Goal: Navigation & Orientation: Find specific page/section

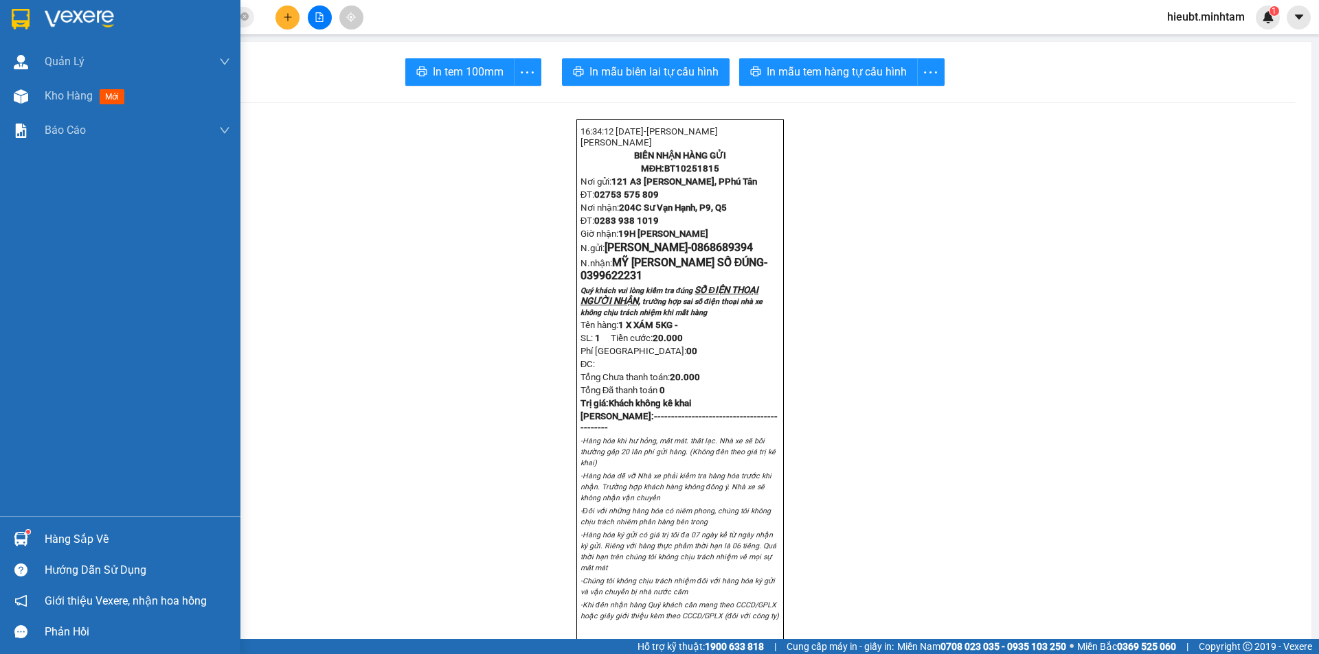
click at [30, 17] on img at bounding box center [21, 19] width 18 height 21
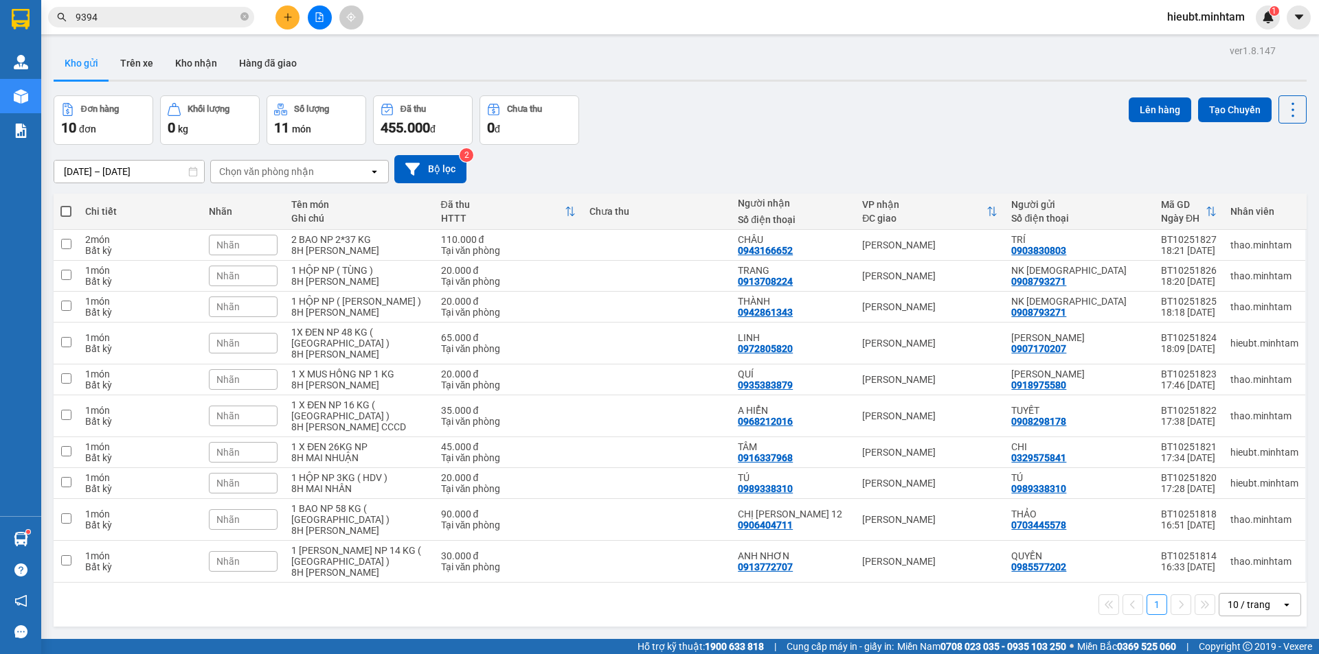
click at [716, 138] on div "Đơn hàng 10 đơn Khối lượng 0 kg Số lượng 11 món Đã thu 455.000 đ Chưa thu 0 đ L…" at bounding box center [680, 119] width 1253 height 49
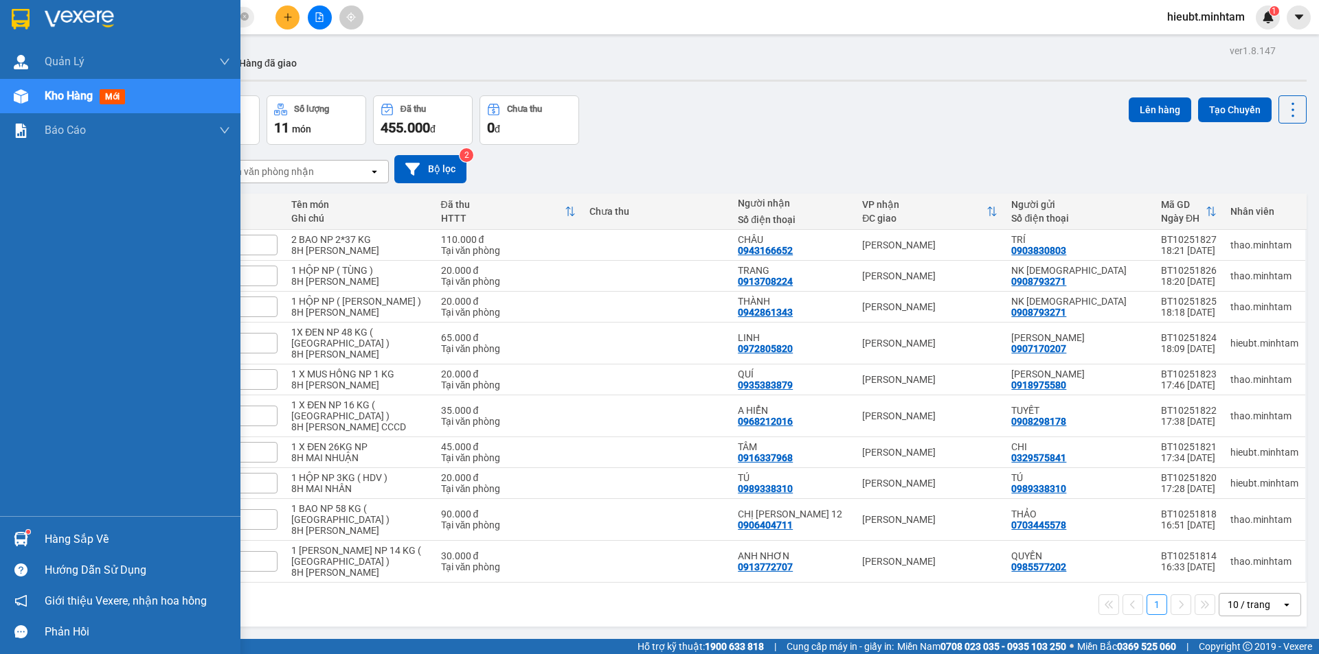
drag, startPoint x: 21, startPoint y: 13, endPoint x: 123, endPoint y: 26, distance: 103.2
click at [21, 12] on img at bounding box center [21, 19] width 18 height 21
